Goal: Transaction & Acquisition: Book appointment/travel/reservation

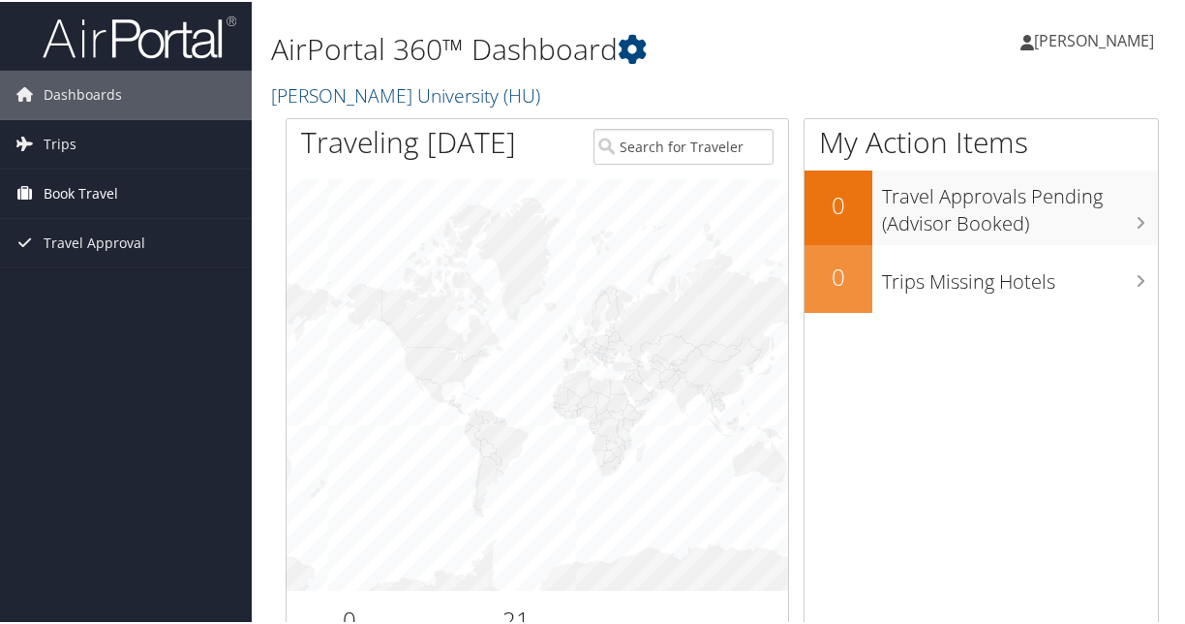
click at [64, 190] on span "Book Travel" at bounding box center [81, 192] width 75 height 48
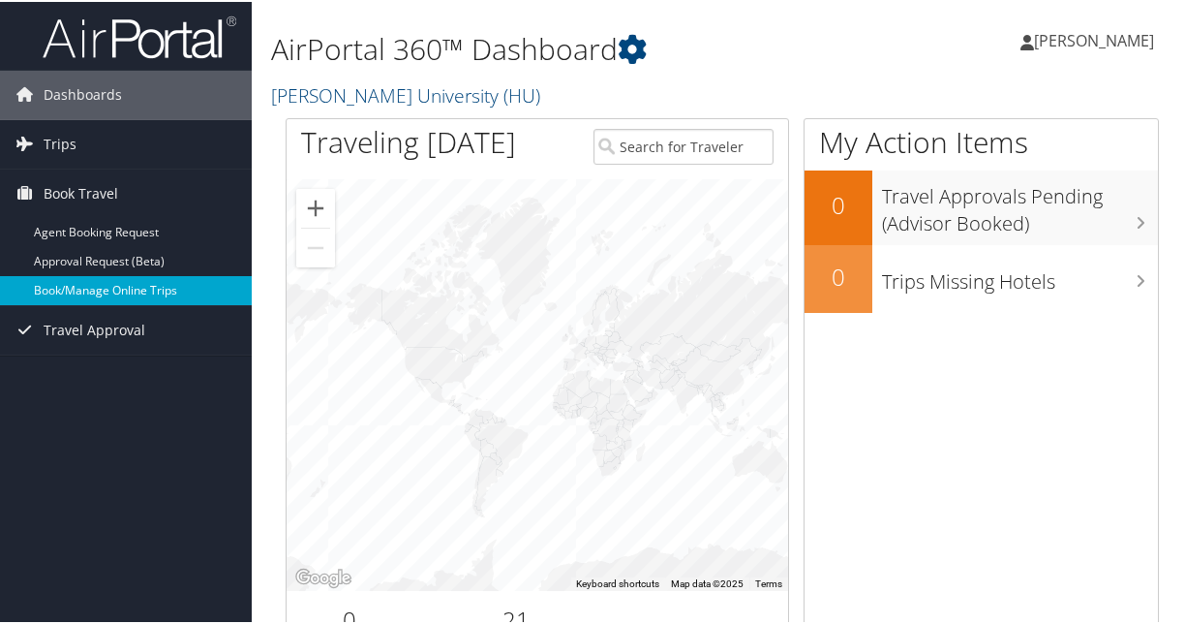
click at [82, 287] on link "Book/Manage Online Trips" at bounding box center [126, 288] width 252 height 29
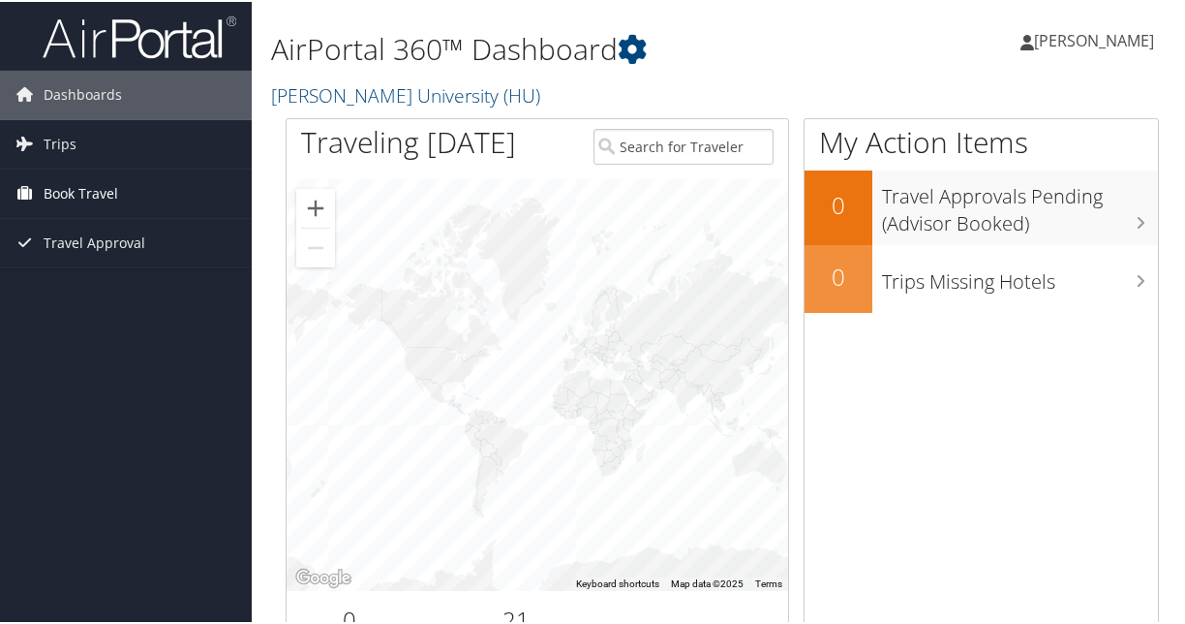
click at [85, 195] on span "Book Travel" at bounding box center [81, 192] width 75 height 48
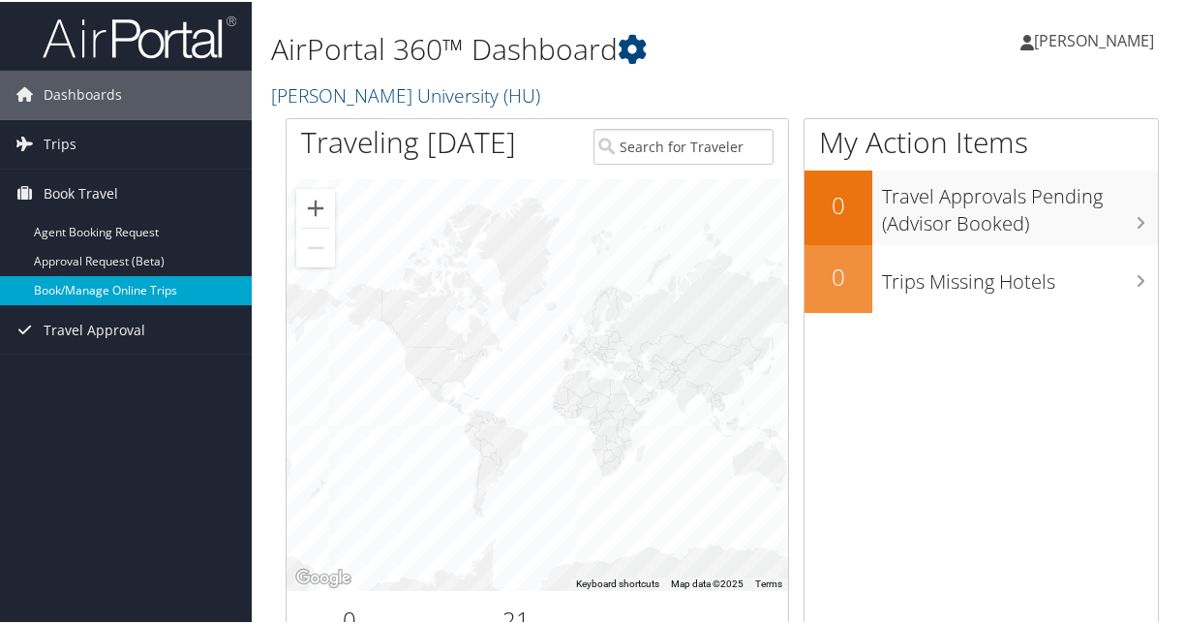
click at [91, 290] on link "Book/Manage Online Trips" at bounding box center [126, 288] width 252 height 29
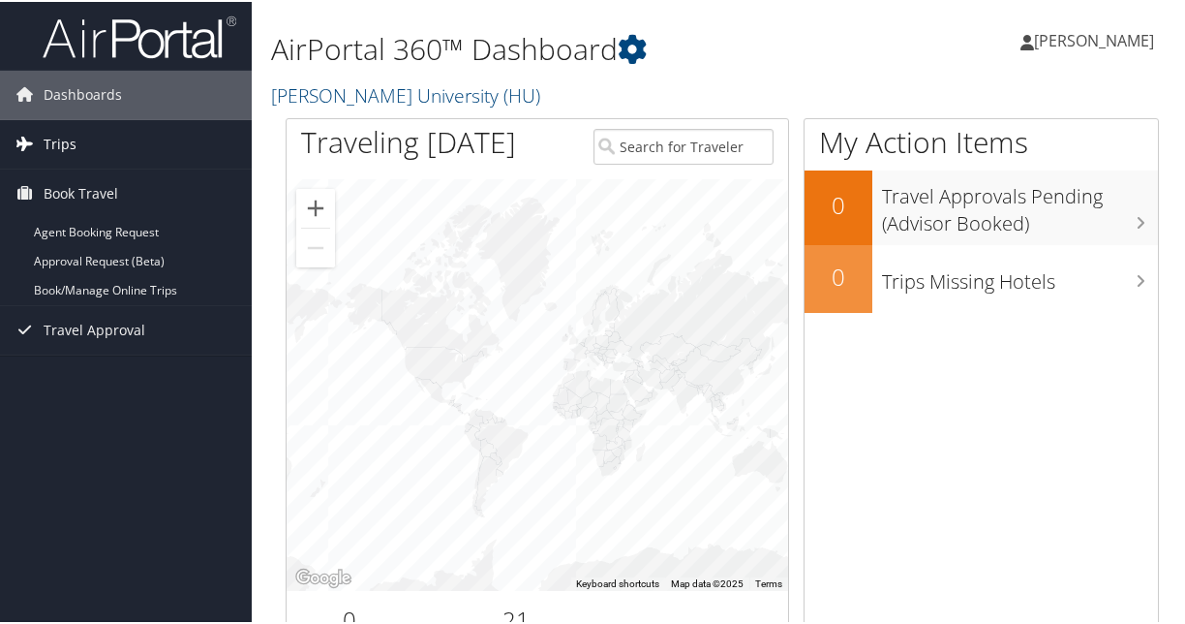
click at [85, 145] on link "Trips" at bounding box center [126, 142] width 252 height 48
